Goal: Find specific page/section: Find specific page/section

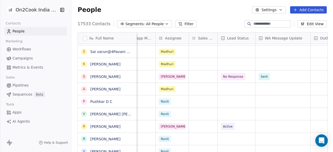
scroll to position [130, 258]
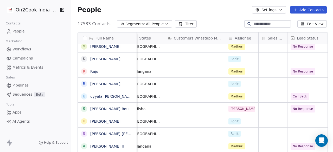
scroll to position [0, 369]
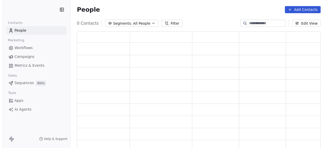
scroll to position [117, 246]
